Goal: Find specific page/section: Find specific page/section

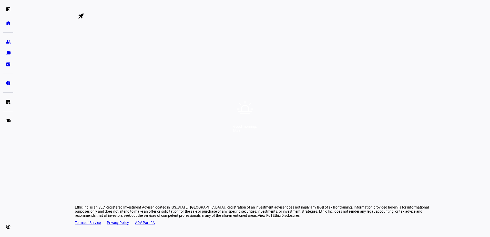
click at [248, 120] on div "Good morning, [PERSON_NAME]" at bounding box center [245, 118] width 490 height 237
click at [288, 110] on div "Good morning, [PERSON_NAME]" at bounding box center [245, 118] width 490 height 237
click at [282, 138] on div "Good morning, [PERSON_NAME]" at bounding box center [245, 118] width 490 height 237
click at [310, 144] on div "Good morning, [PERSON_NAME]" at bounding box center [245, 118] width 490 height 237
click at [271, 153] on div "Good morning, [PERSON_NAME]" at bounding box center [245, 118] width 490 height 237
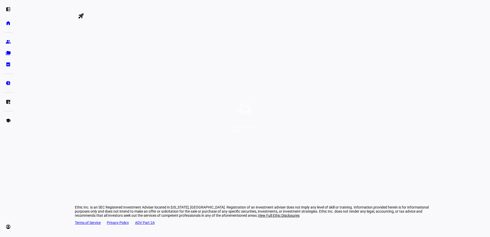
click at [296, 122] on div "Good morning, [PERSON_NAME]" at bounding box center [245, 118] width 490 height 237
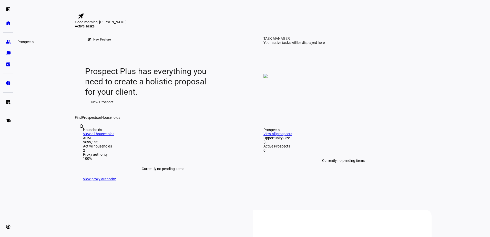
click at [10, 42] on eth-mat-symbol "group" at bounding box center [8, 41] width 5 height 5
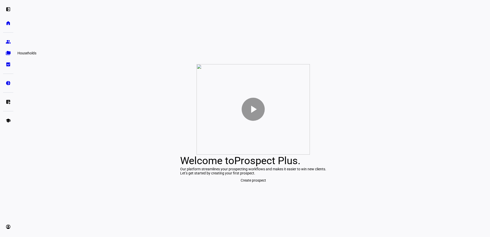
click at [8, 54] on eth-mat-symbol "folder_copy" at bounding box center [8, 52] width 5 height 5
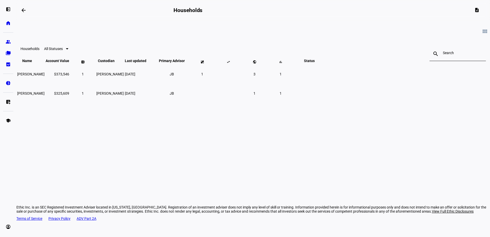
click at [63, 51] on span "All Statuses" at bounding box center [53, 49] width 19 height 4
click at [178, 30] on div at bounding box center [245, 118] width 490 height 237
click at [8, 22] on eth-mat-symbol "home" at bounding box center [8, 22] width 5 height 5
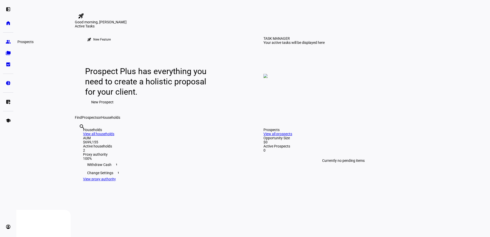
click at [7, 42] on eth-mat-symbol "group" at bounding box center [8, 41] width 5 height 5
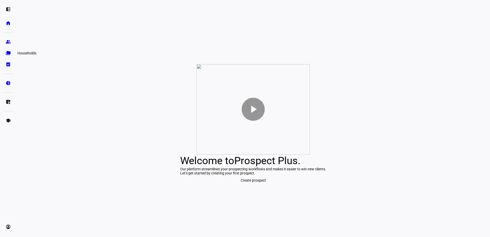
click at [10, 54] on eth-mat-symbol "folder_copy" at bounding box center [8, 52] width 5 height 5
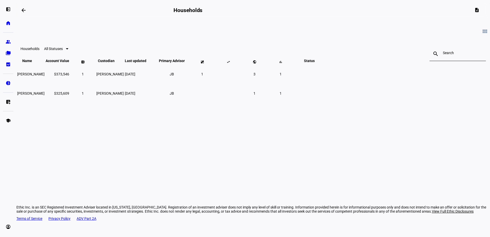
click at [63, 51] on span "All Statuses" at bounding box center [53, 49] width 19 height 4
click at [155, 78] on span "Alerts" at bounding box center [149, 78] width 9 height 4
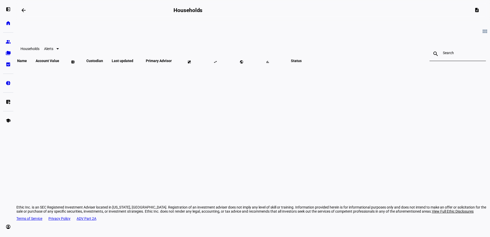
click at [59, 52] on div at bounding box center [56, 49] width 6 height 6
click at [152, 63] on span "All Statuses" at bounding box center [152, 65] width 14 height 8
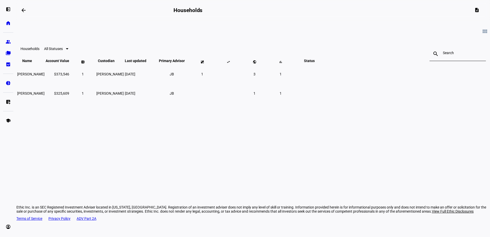
click at [443, 52] on div at bounding box center [458, 54] width 30 height 14
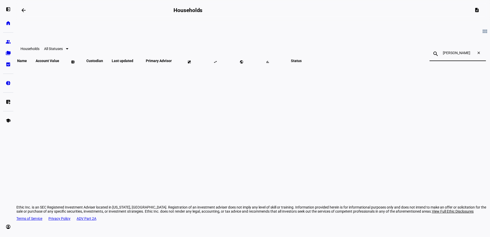
type input "[PERSON_NAME]"
drag, startPoint x: 363, startPoint y: 55, endPoint x: 341, endPoint y: 54, distance: 21.5
click at [429, 54] on div "search [PERSON_NAME] close" at bounding box center [457, 54] width 56 height 14
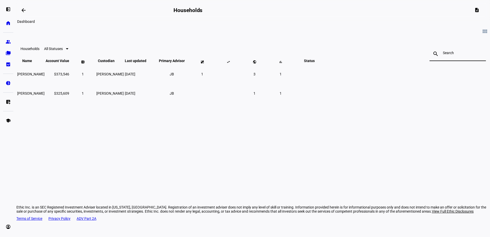
click at [24, 10] on mat-icon "arrow_backwards" at bounding box center [23, 10] width 6 height 6
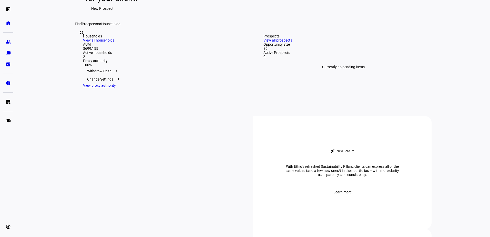
scroll to position [102, 0]
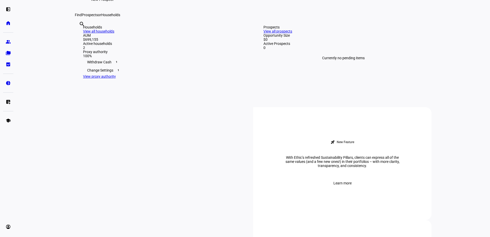
click at [80, 34] on input "text" at bounding box center [79, 31] width 1 height 6
type input "[PERSON_NAME]"
drag, startPoint x: 211, startPoint y: 95, endPoint x: 182, endPoint y: 98, distance: 29.3
click at [83, 45] on div "search [PERSON_NAME] clear" at bounding box center [79, 31] width 8 height 28
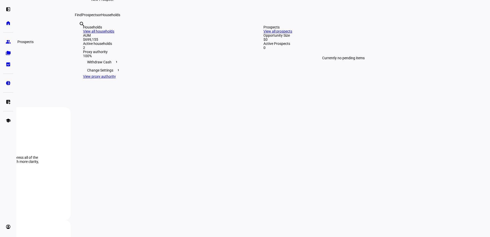
click at [10, 41] on eth-mat-symbol "group" at bounding box center [8, 41] width 5 height 5
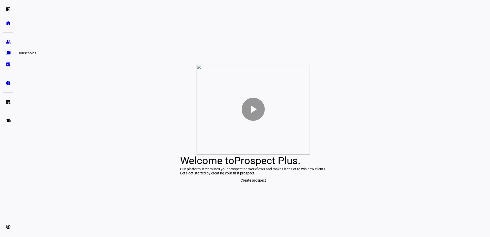
click at [8, 52] on eth-mat-symbol "folder_copy" at bounding box center [8, 52] width 5 height 5
